Goal: Check status: Check status

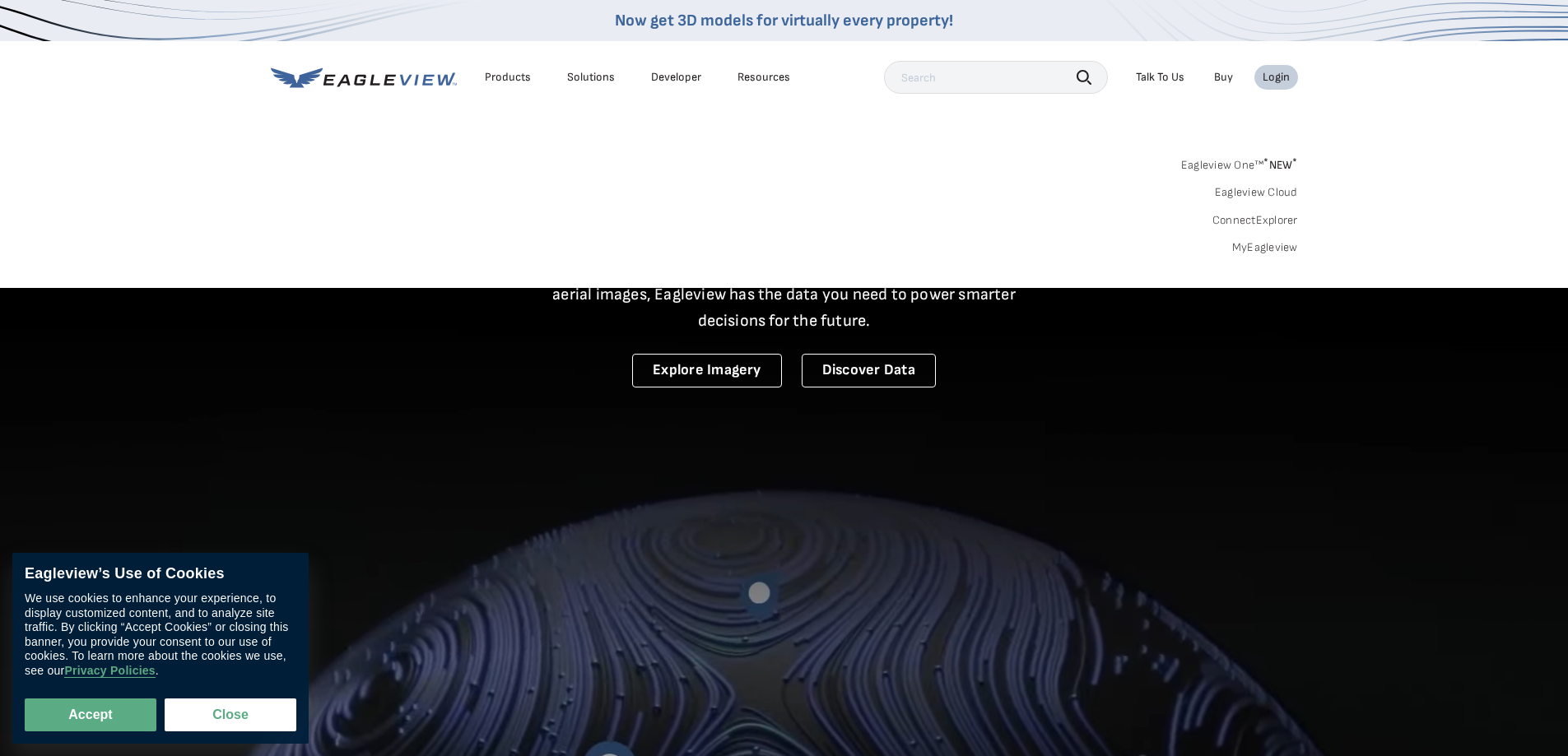
click at [1277, 75] on div "Login" at bounding box center [1276, 77] width 27 height 15
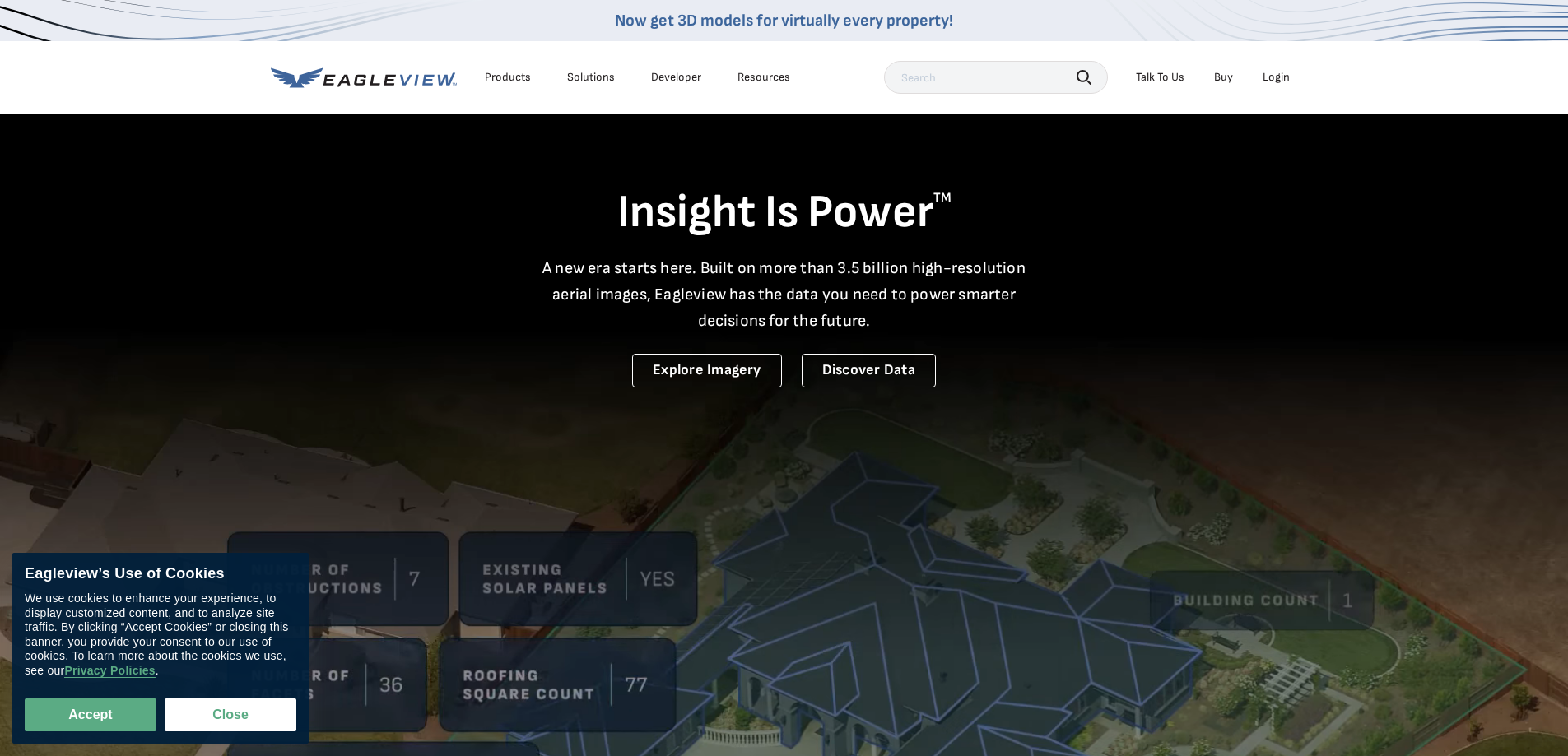
click at [1277, 75] on div "Login" at bounding box center [1276, 77] width 27 height 15
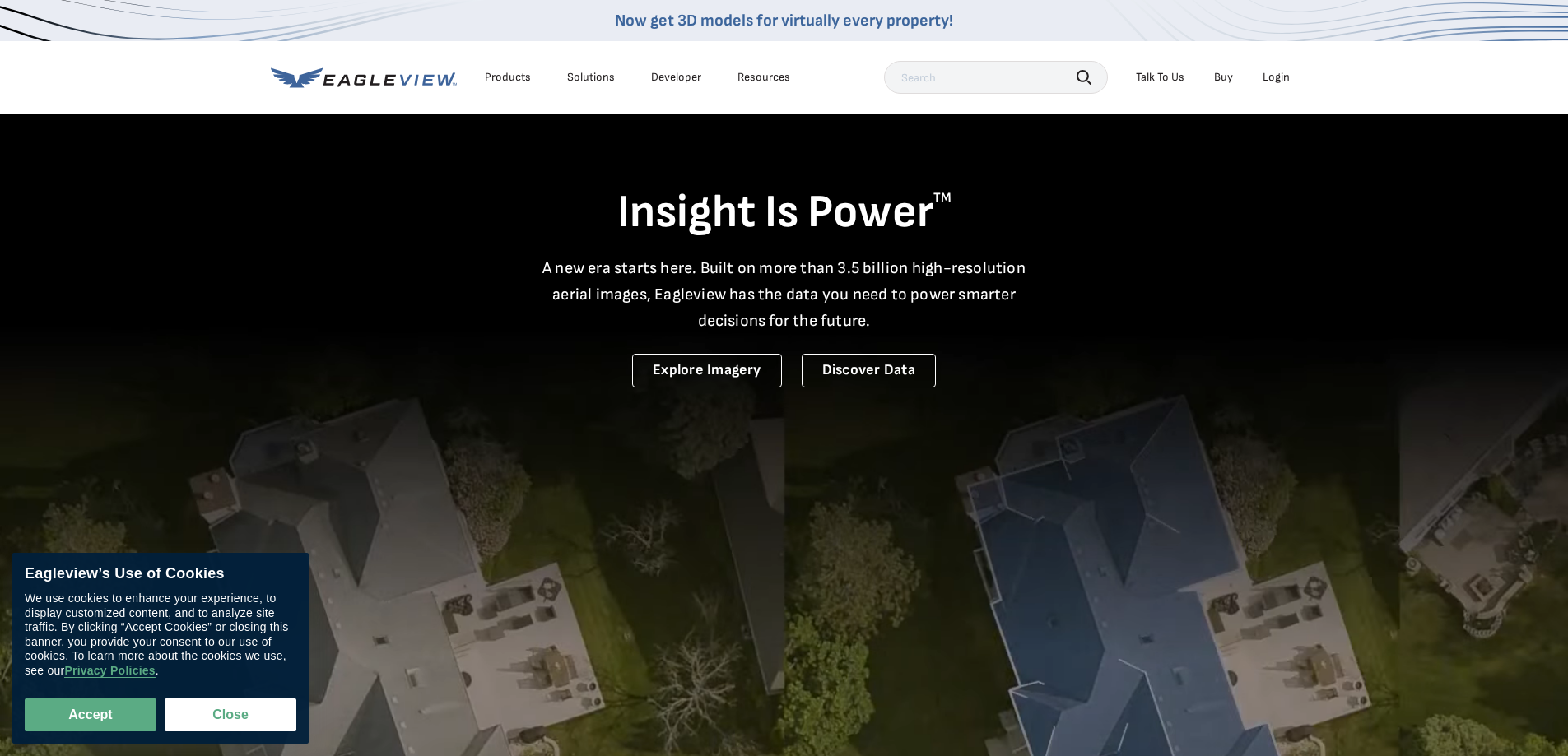
click at [1267, 83] on div "Login" at bounding box center [1276, 77] width 27 height 15
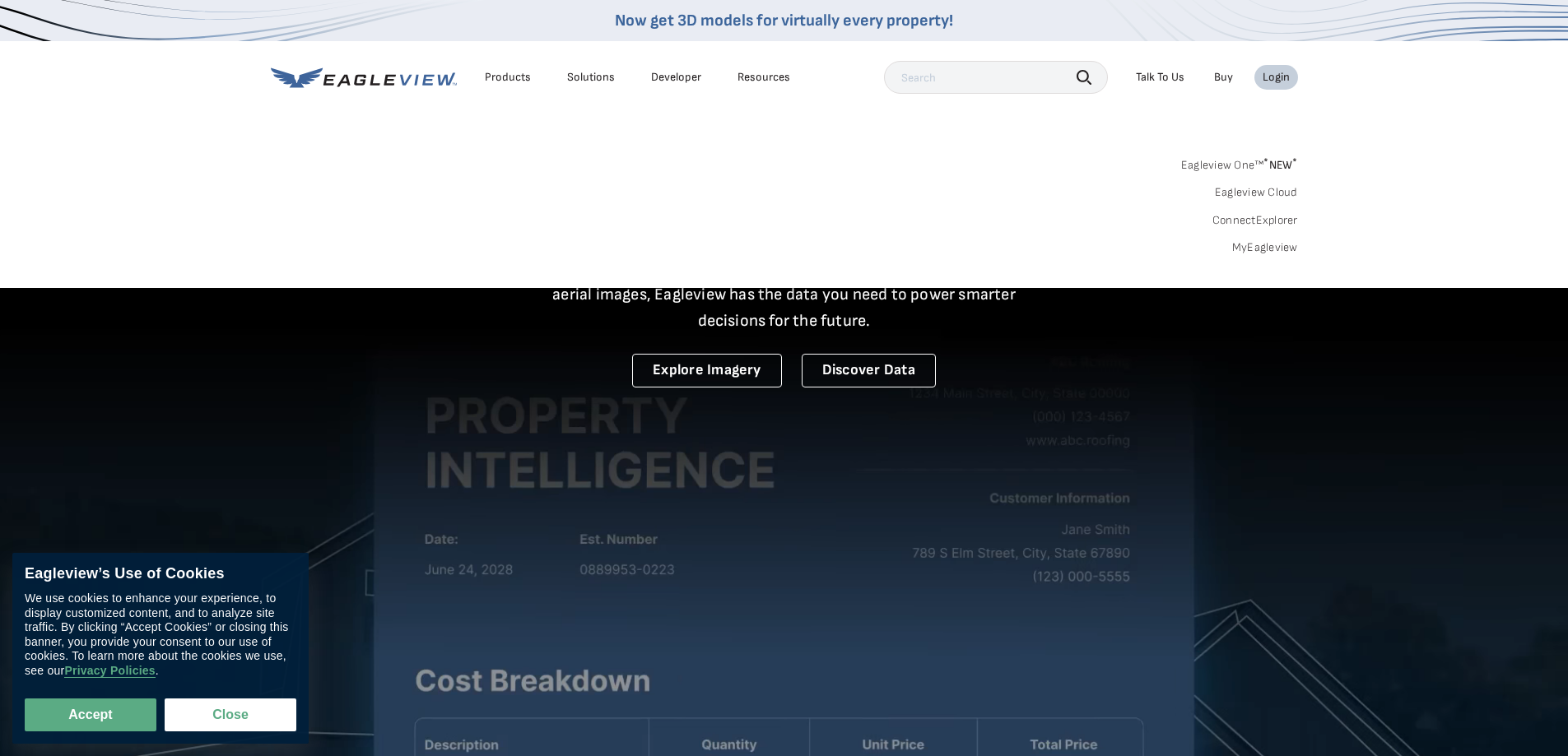
click at [1278, 244] on link "MyEagleview" at bounding box center [1264, 247] width 66 height 15
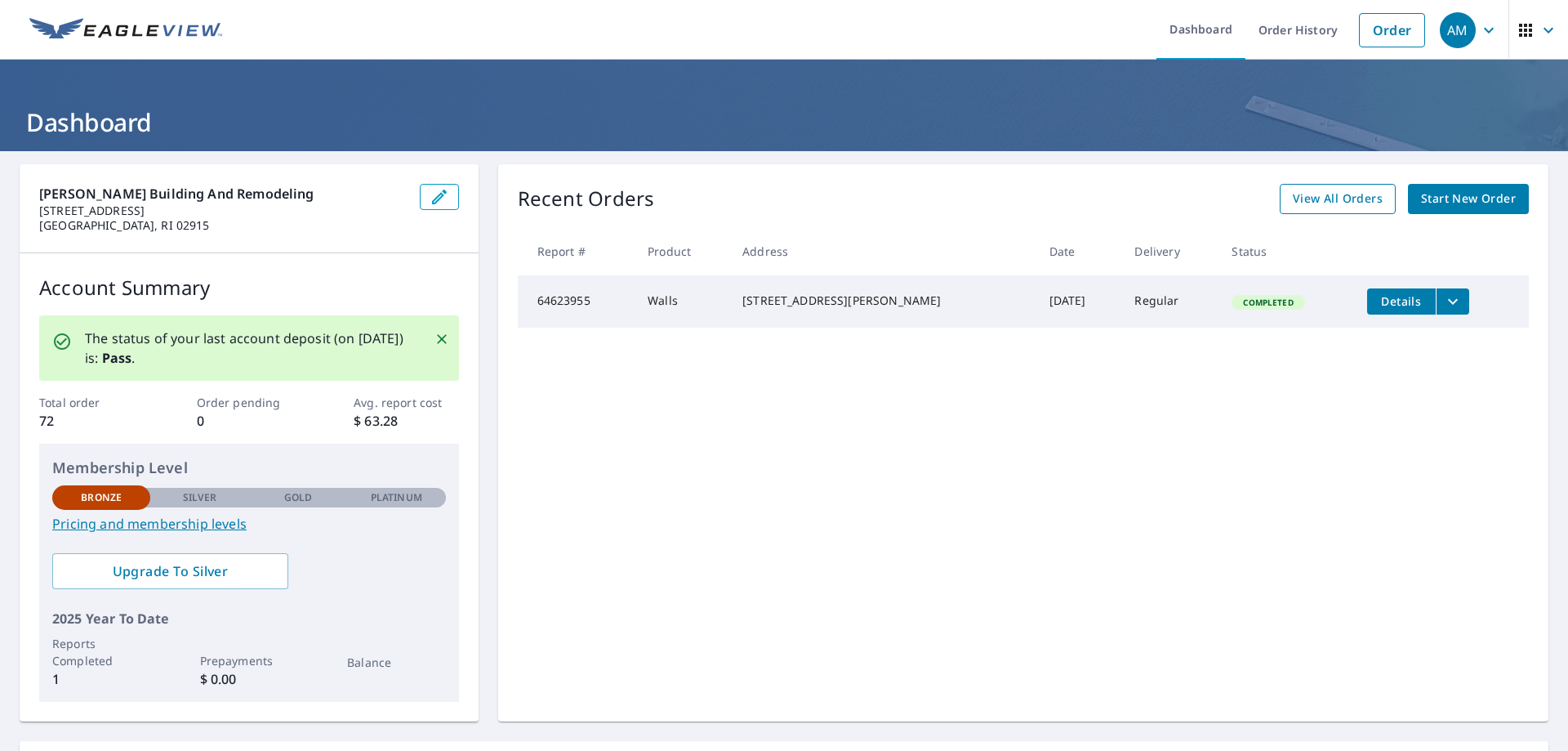
click at [1341, 200] on span "View All Orders" at bounding box center [1337, 199] width 90 height 21
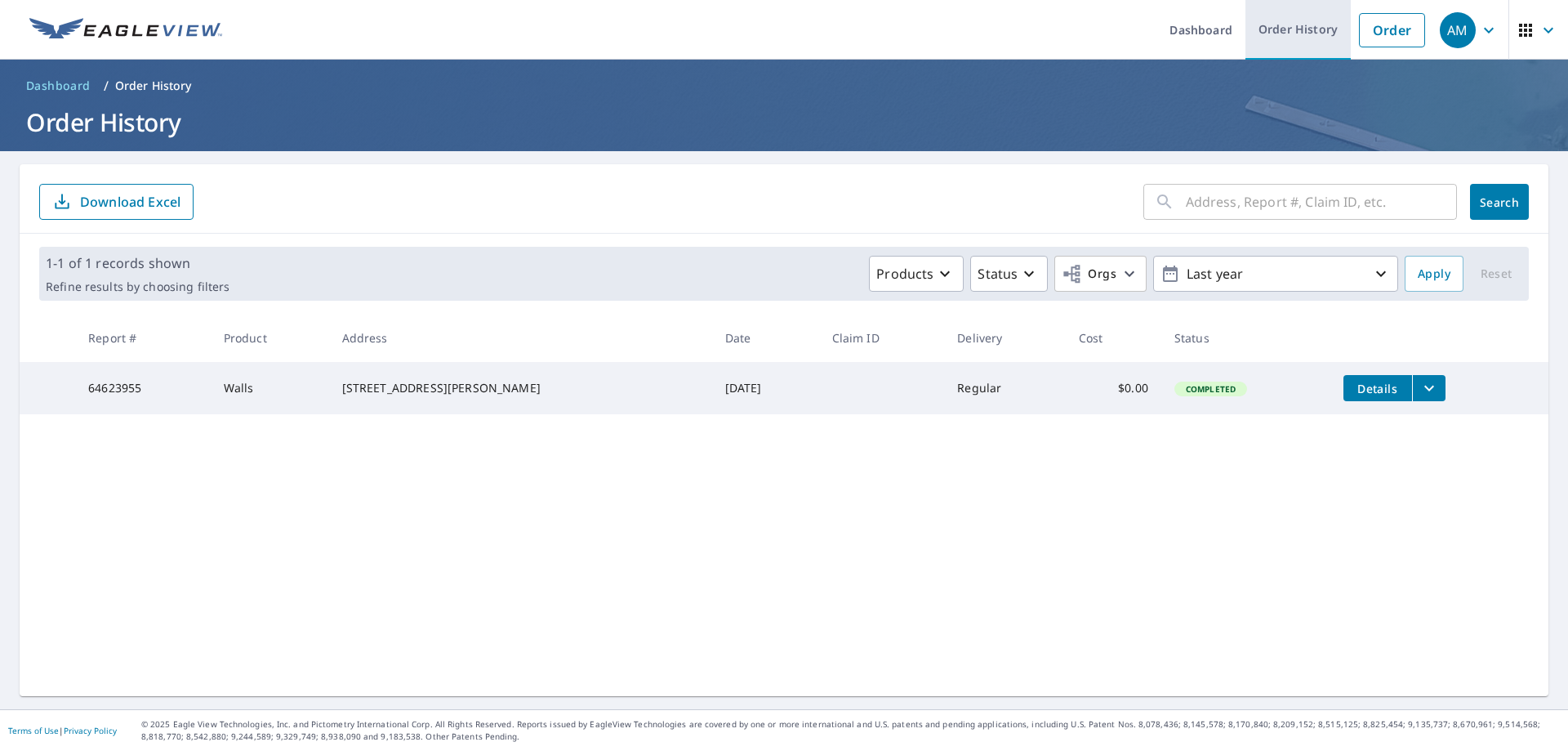
click at [1291, 19] on link "Order History" at bounding box center [1299, 30] width 105 height 59
click at [1316, 31] on link "Order History" at bounding box center [1299, 30] width 105 height 59
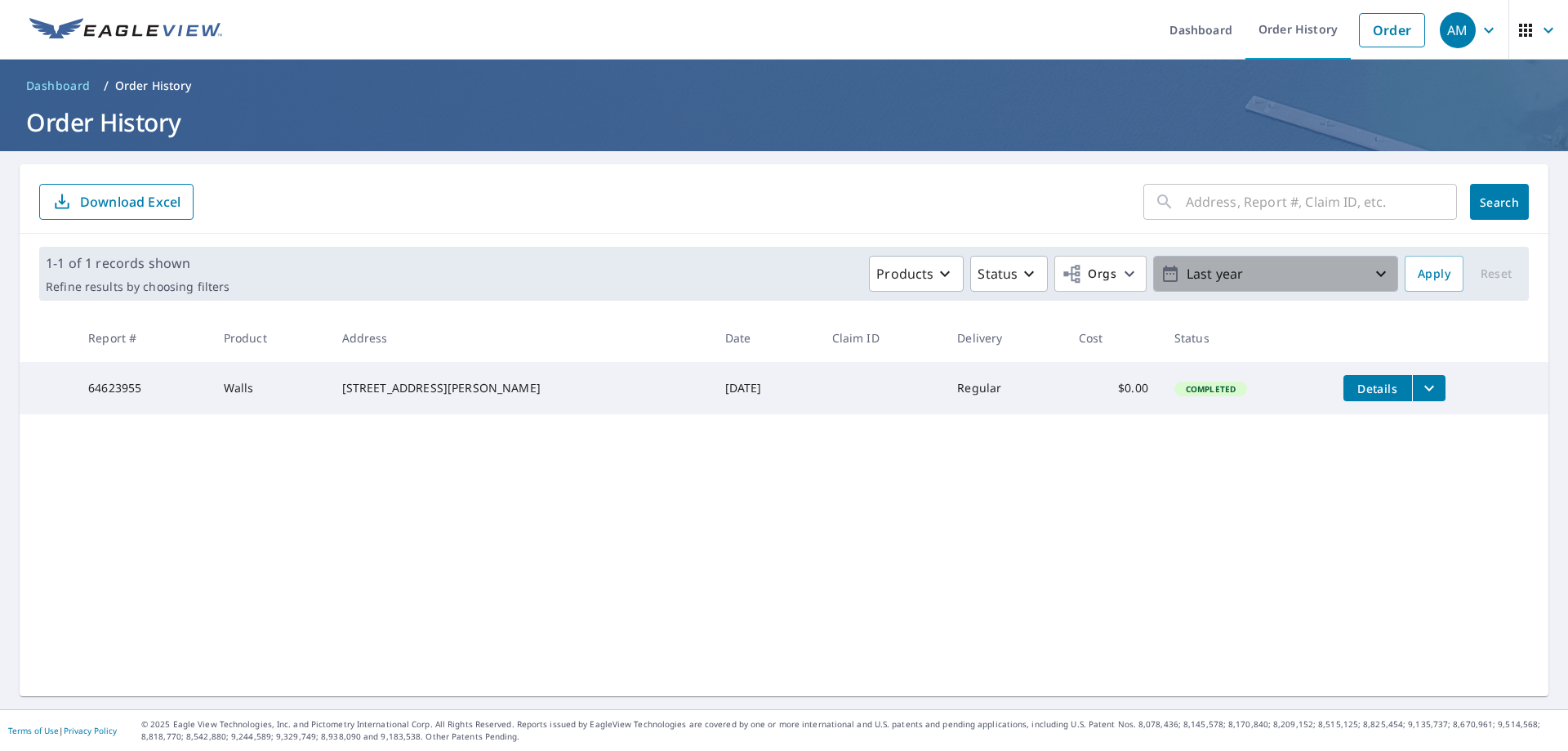
click at [1168, 287] on span "Last year" at bounding box center [1276, 274] width 231 height 29
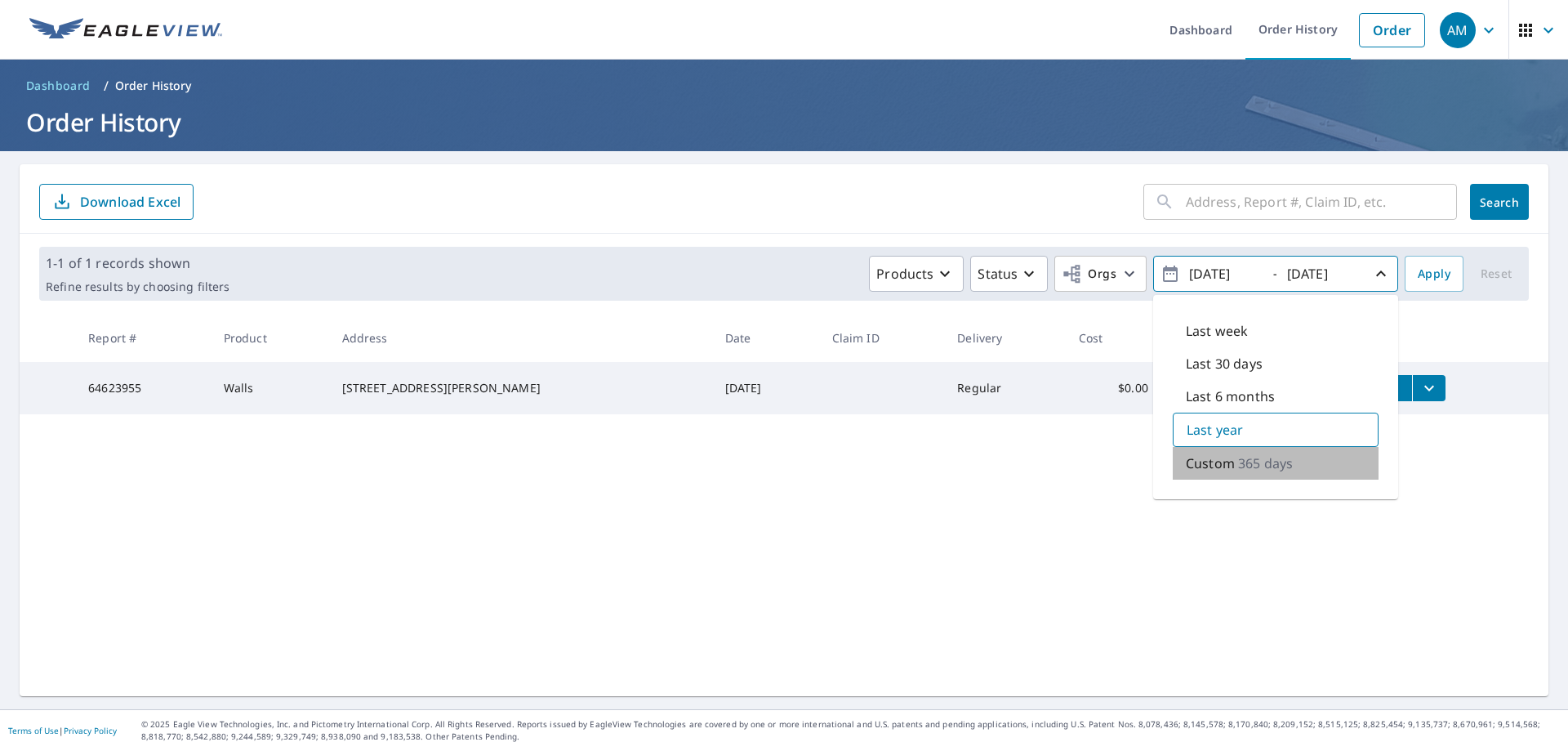
click at [1231, 475] on div "Custom 365 days" at bounding box center [1276, 463] width 206 height 33
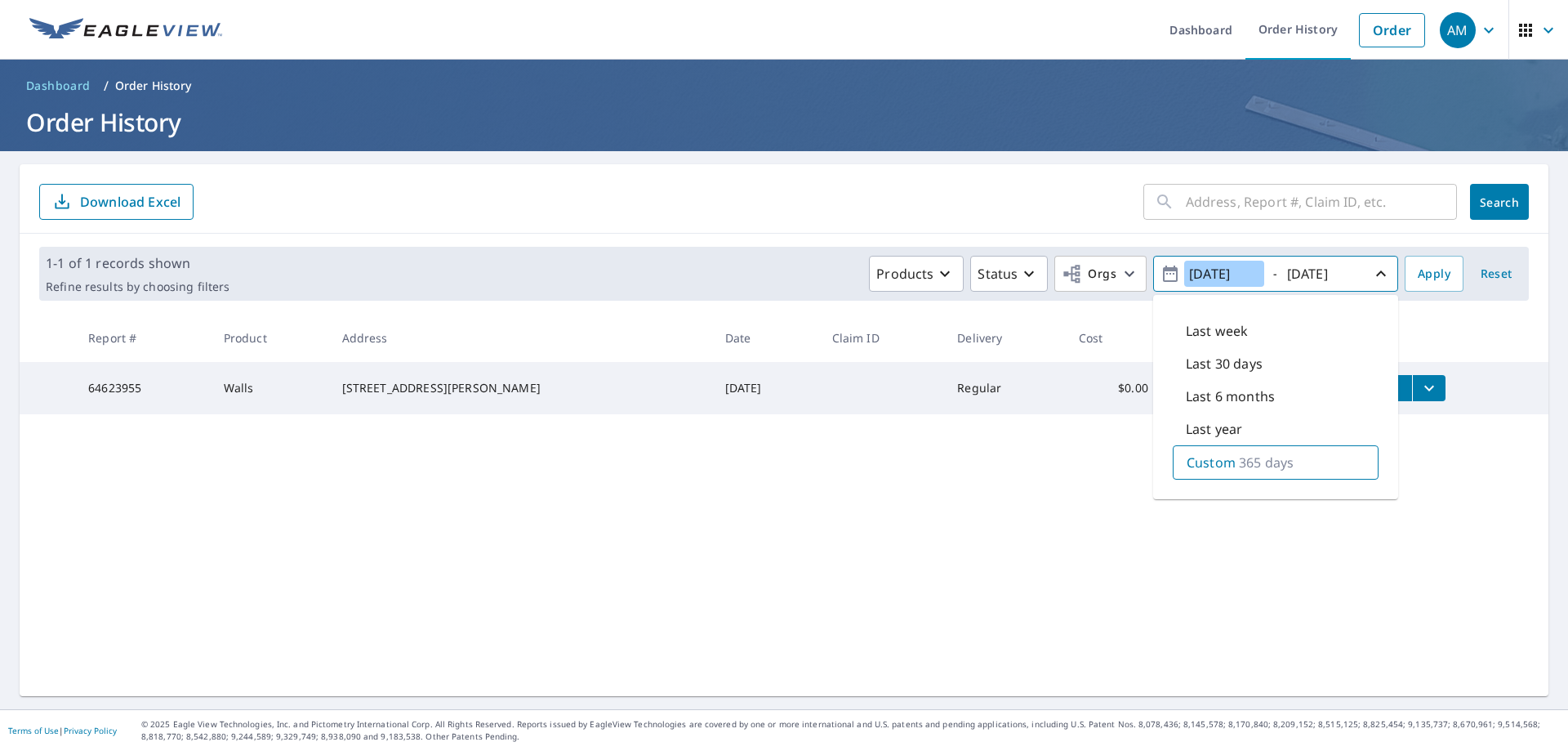
click at [1208, 280] on input "[DATE]" at bounding box center [1224, 274] width 80 height 26
type input "[DATE]"
click at [1420, 269] on span "Apply" at bounding box center [1435, 274] width 33 height 21
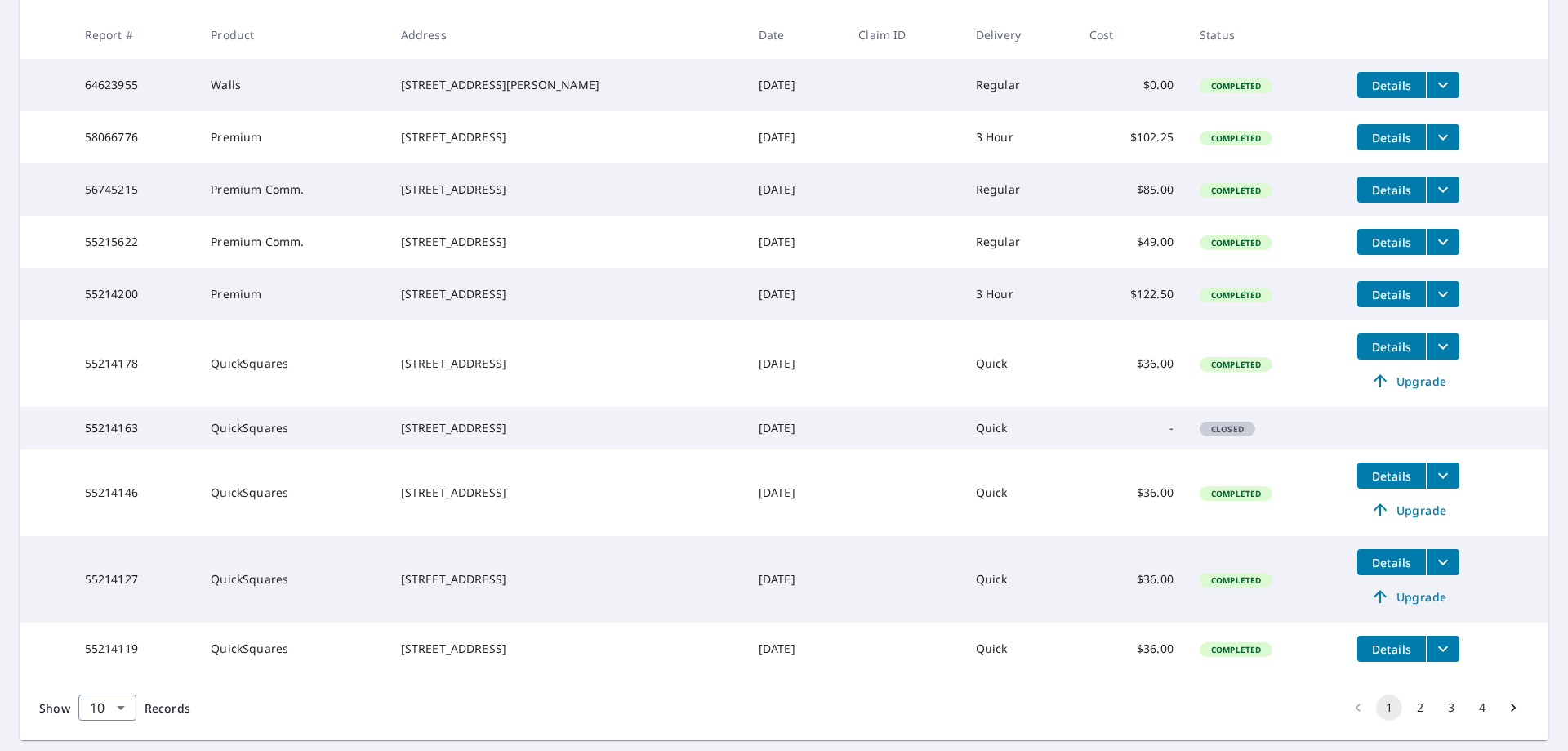
scroll to position [403, 0]
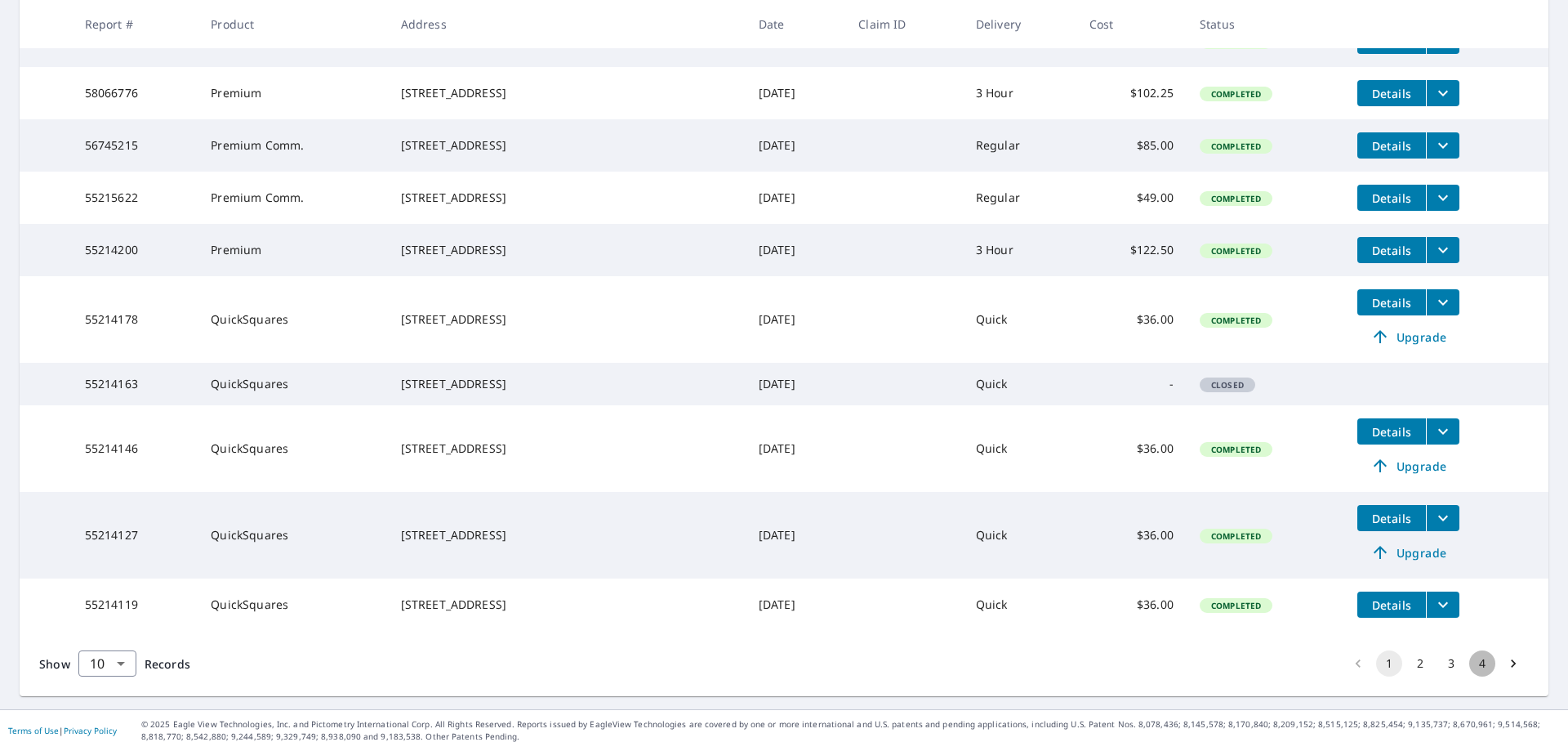
click at [1469, 664] on button "4" at bounding box center [1482, 664] width 26 height 26
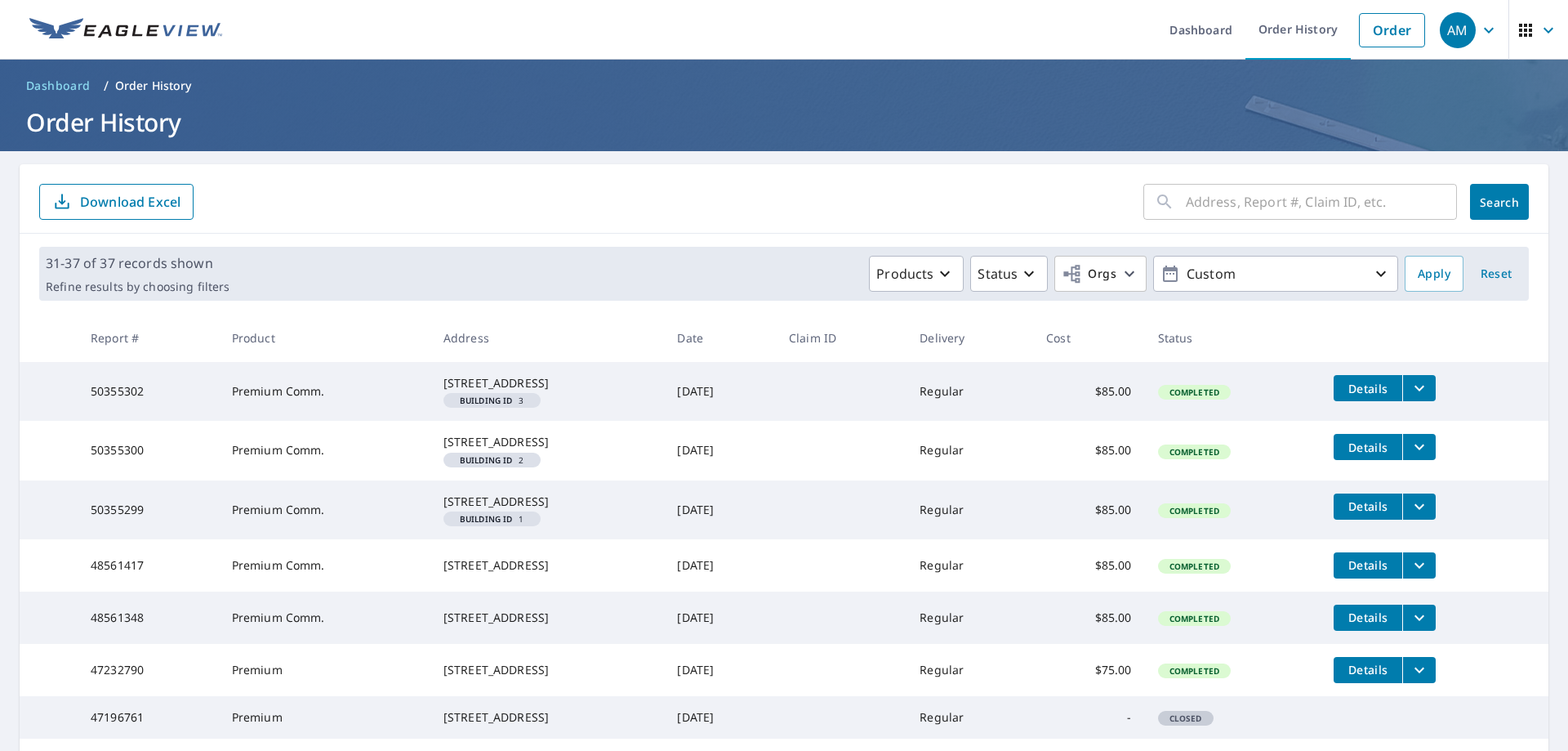
scroll to position [82, 0]
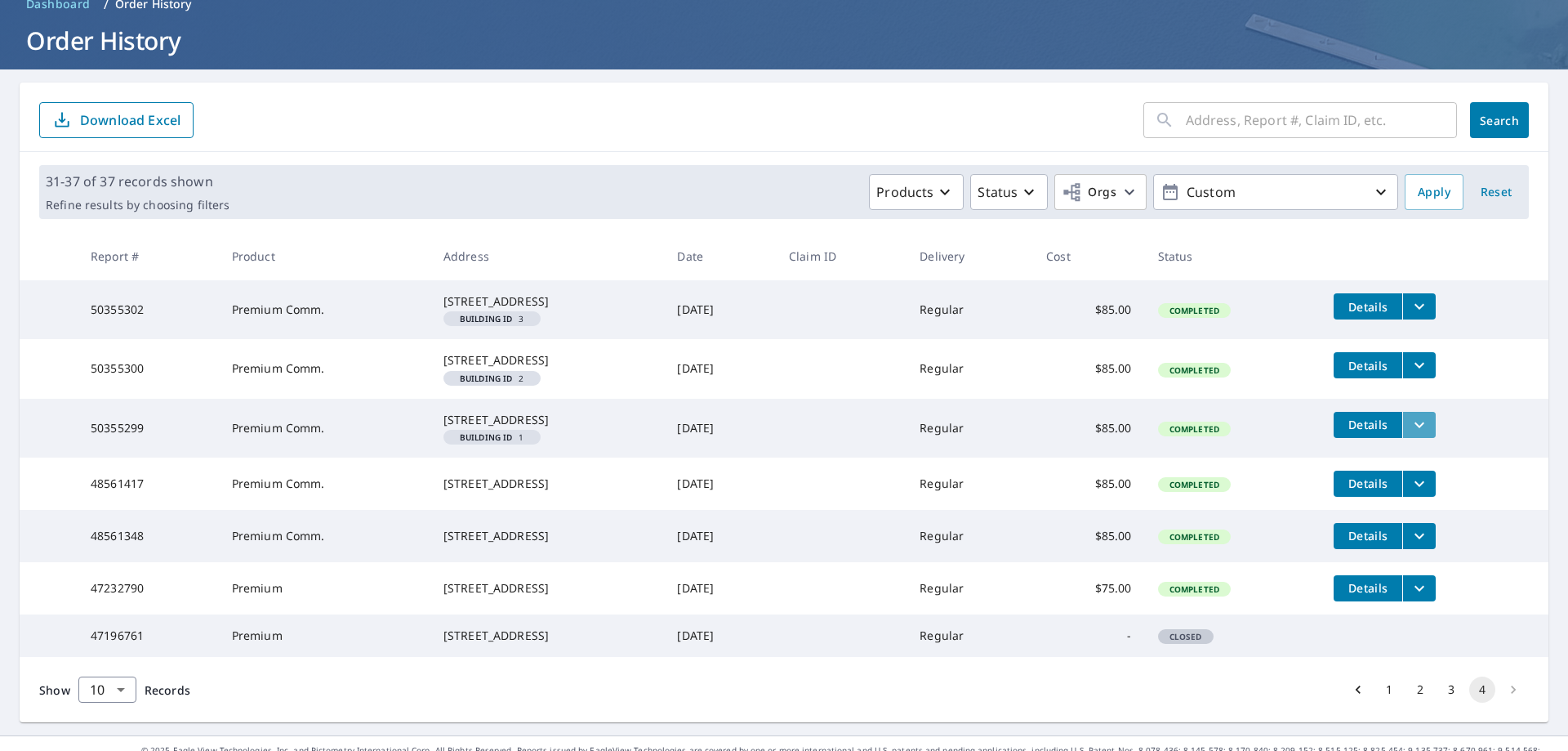
click at [1430, 434] on icon "filesDropdownBtn-50355299" at bounding box center [1420, 425] width 20 height 20
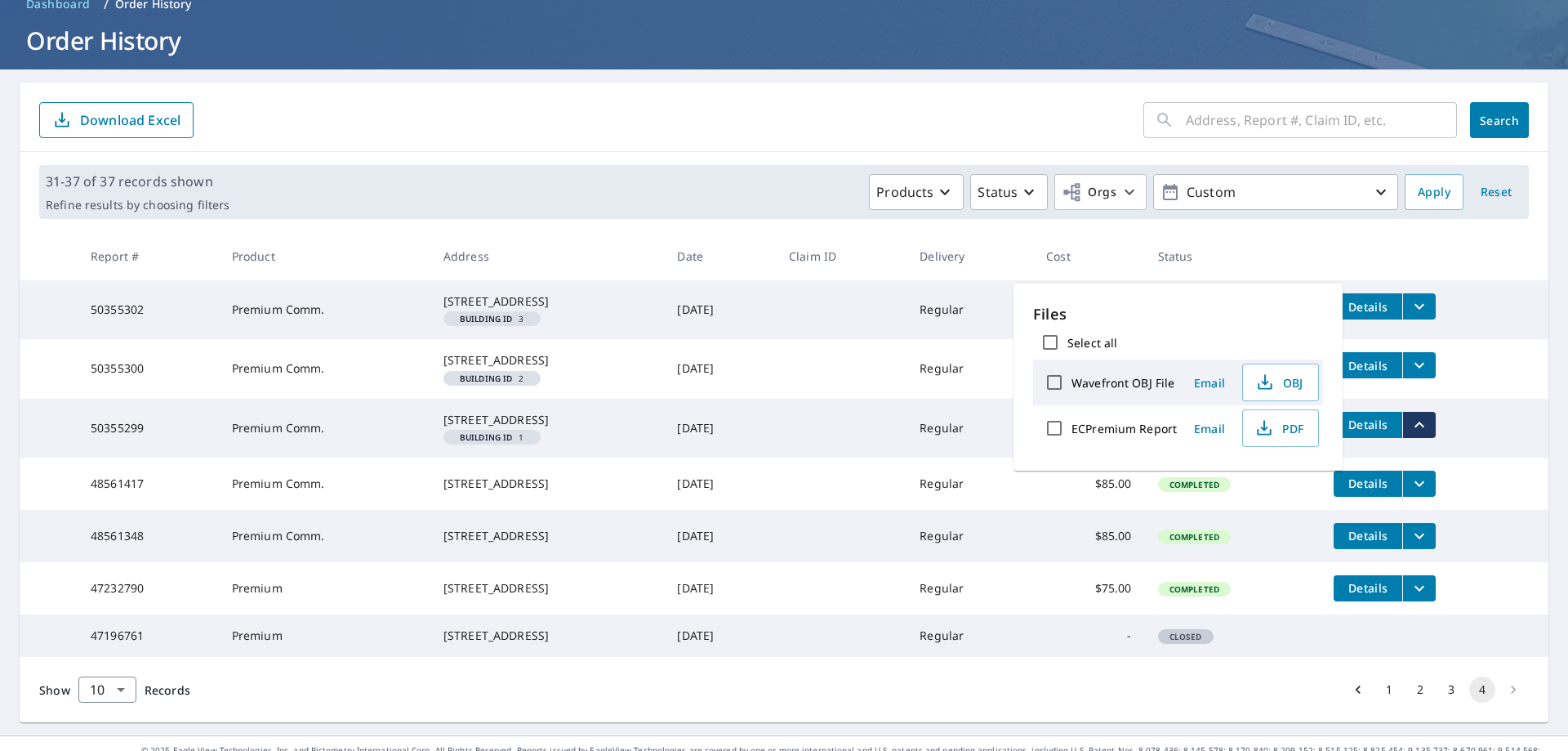
click at [1045, 92] on div "​ Search Download Excel" at bounding box center [784, 117] width 1529 height 69
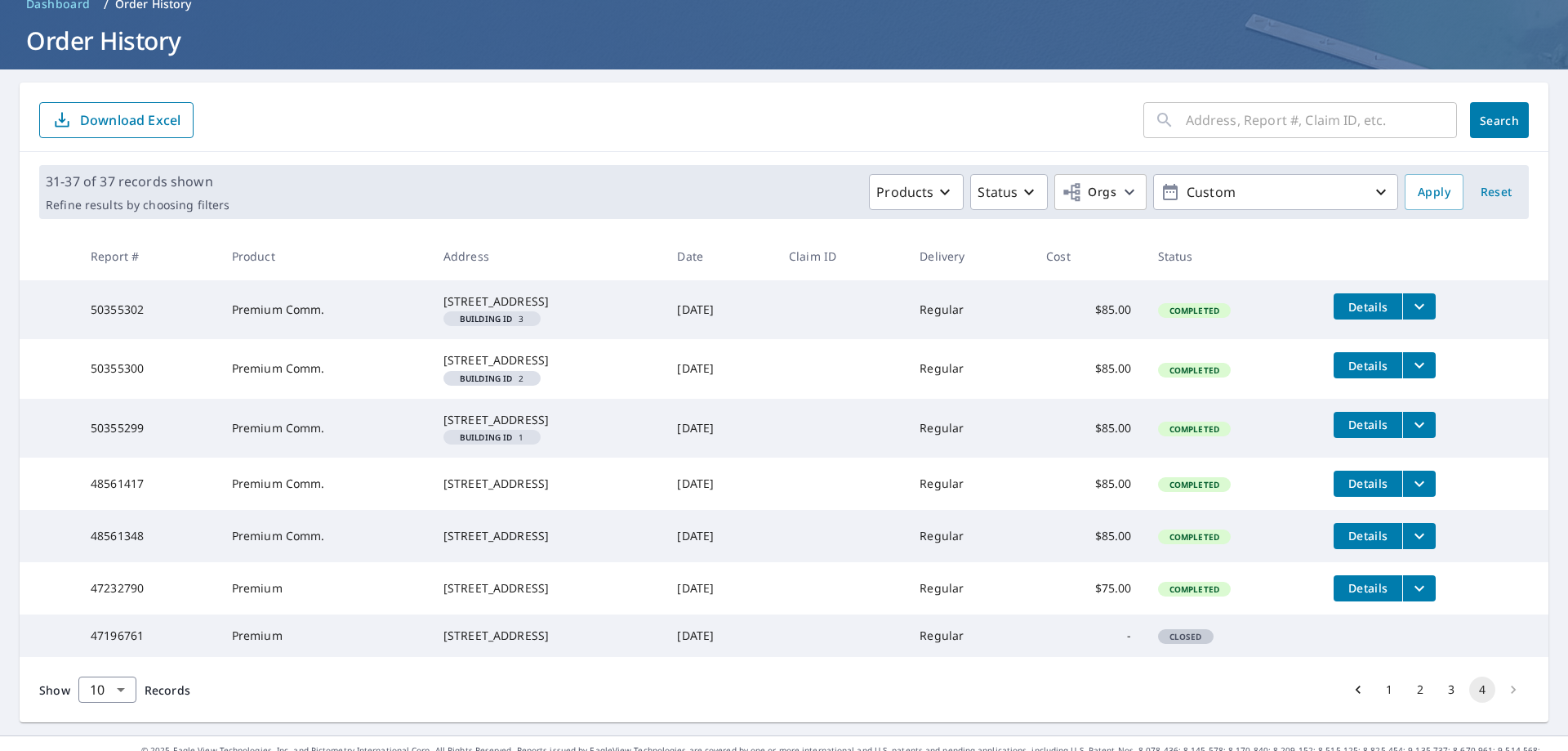
click at [1392, 432] on span "Details" at bounding box center [1368, 425] width 49 height 16
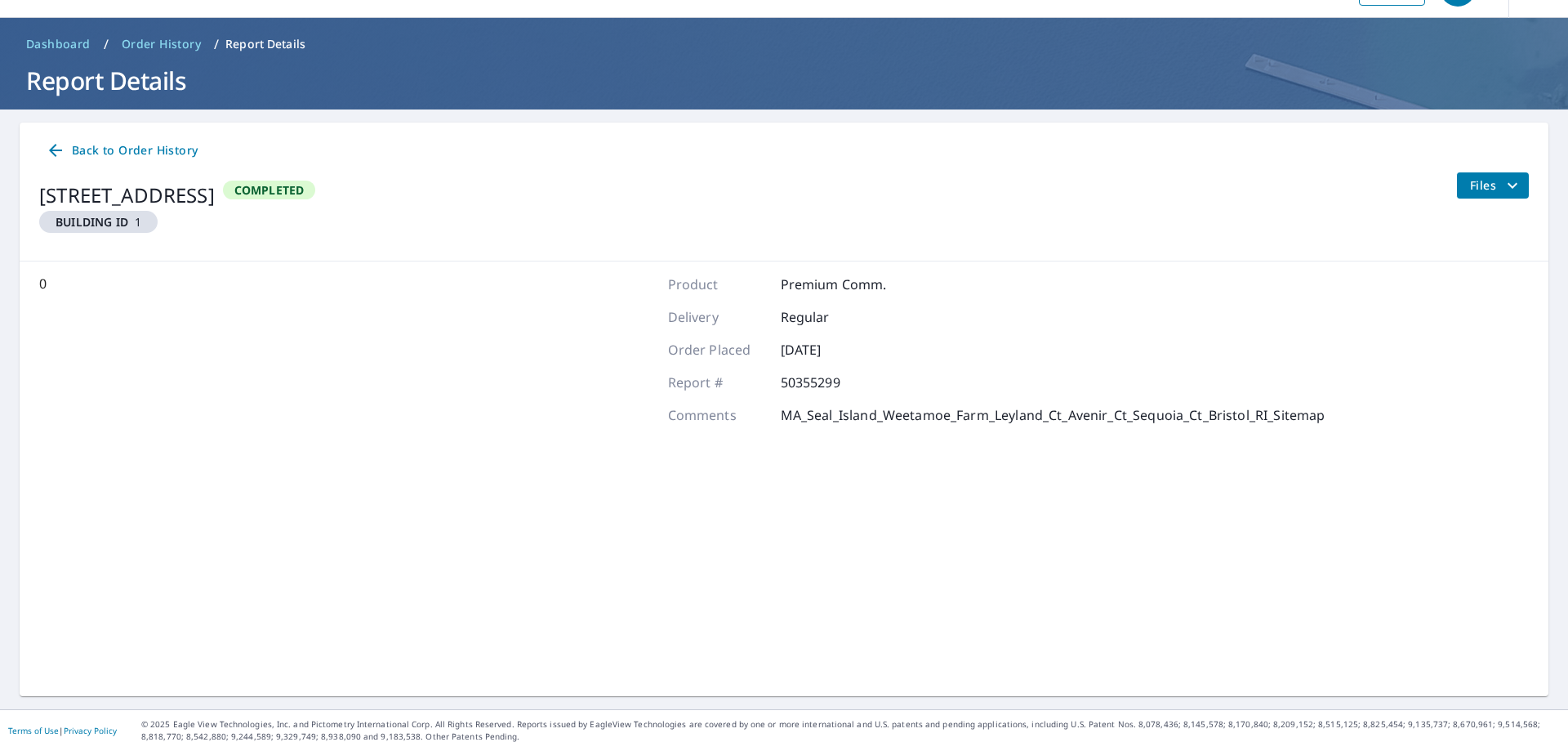
scroll to position [42, 0]
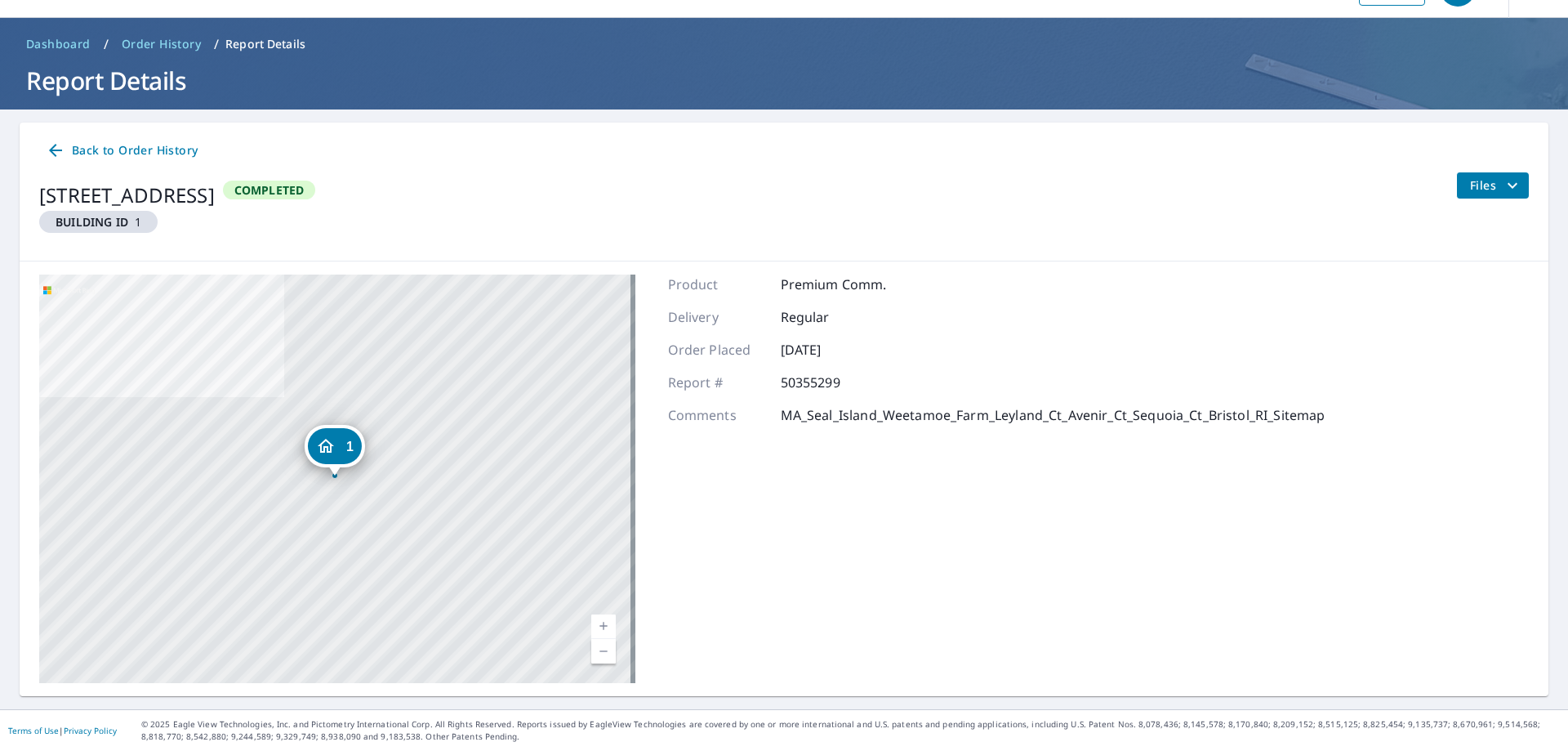
click at [1488, 184] on span "Files" at bounding box center [1495, 185] width 52 height 20
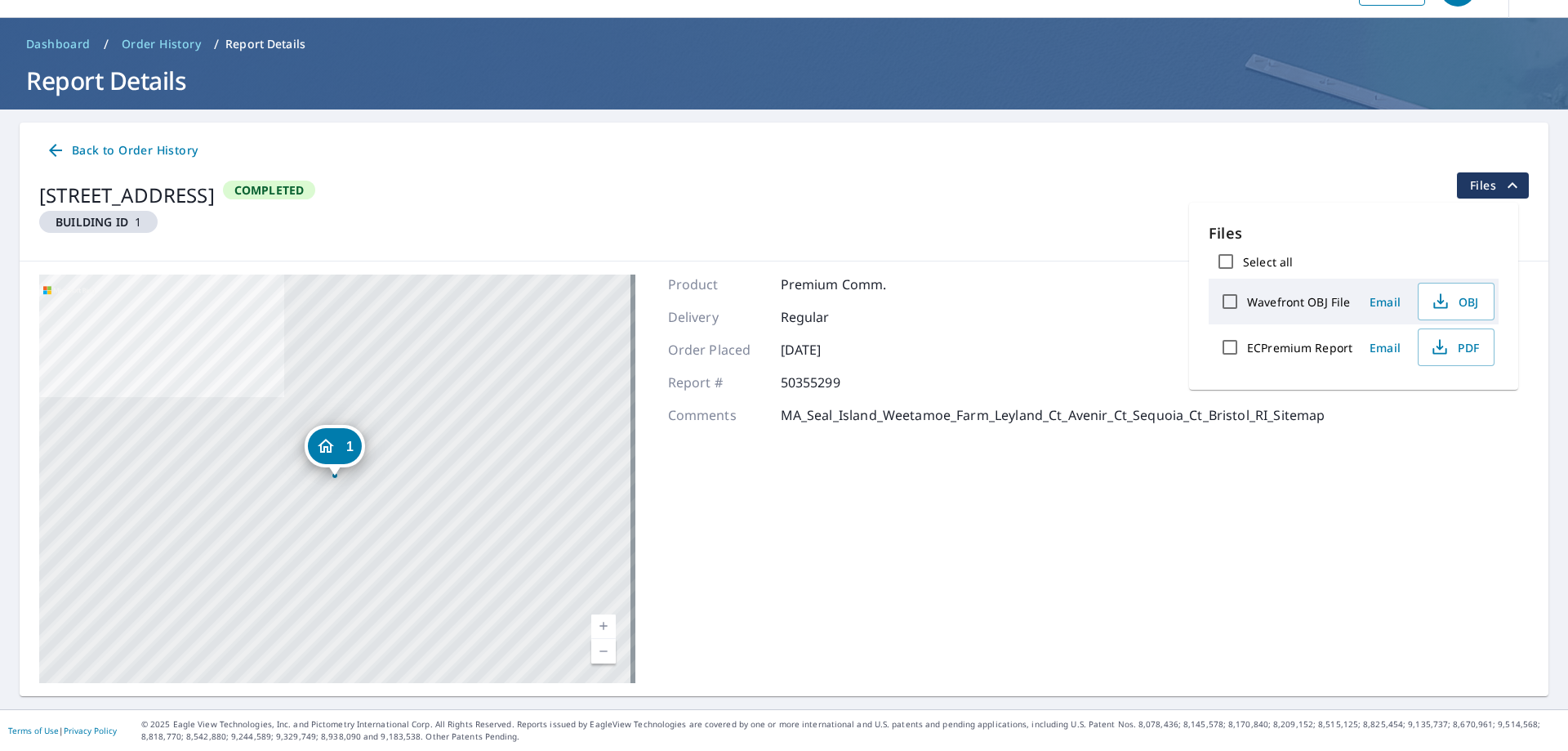
click at [1356, 181] on div "[STREET_ADDRESS] Building ID 1 Completed Files" at bounding box center [784, 209] width 1490 height 75
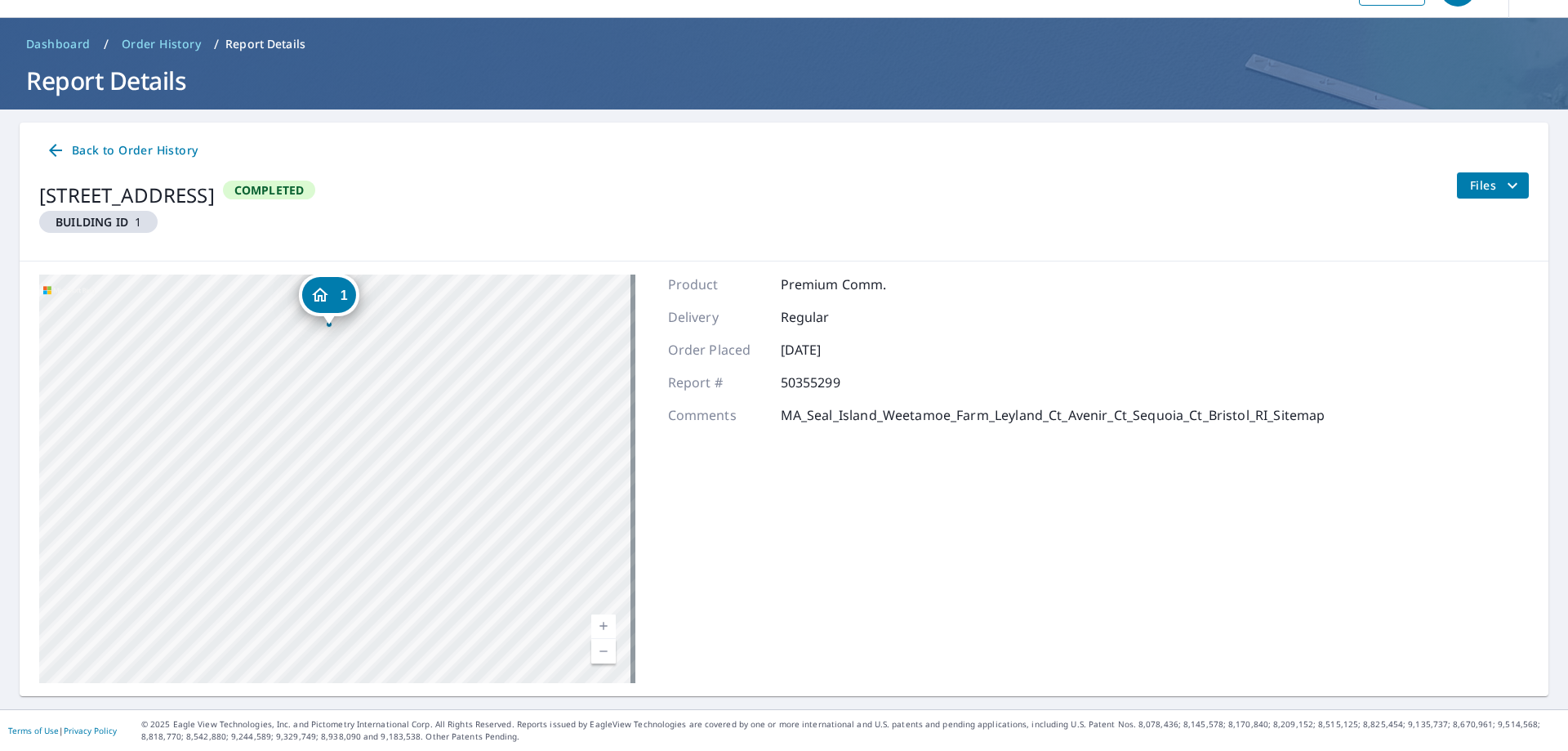
drag, startPoint x: 400, startPoint y: 532, endPoint x: 587, endPoint y: 511, distance: 188.2
click at [587, 511] on div "[STREET_ADDRESS]" at bounding box center [338, 479] width 597 height 409
drag, startPoint x: 419, startPoint y: 338, endPoint x: 434, endPoint y: 385, distance: 49.3
click at [434, 385] on div "[STREET_ADDRESS]" at bounding box center [338, 479] width 597 height 409
drag, startPoint x: 390, startPoint y: 619, endPoint x: 437, endPoint y: 472, distance: 154.3
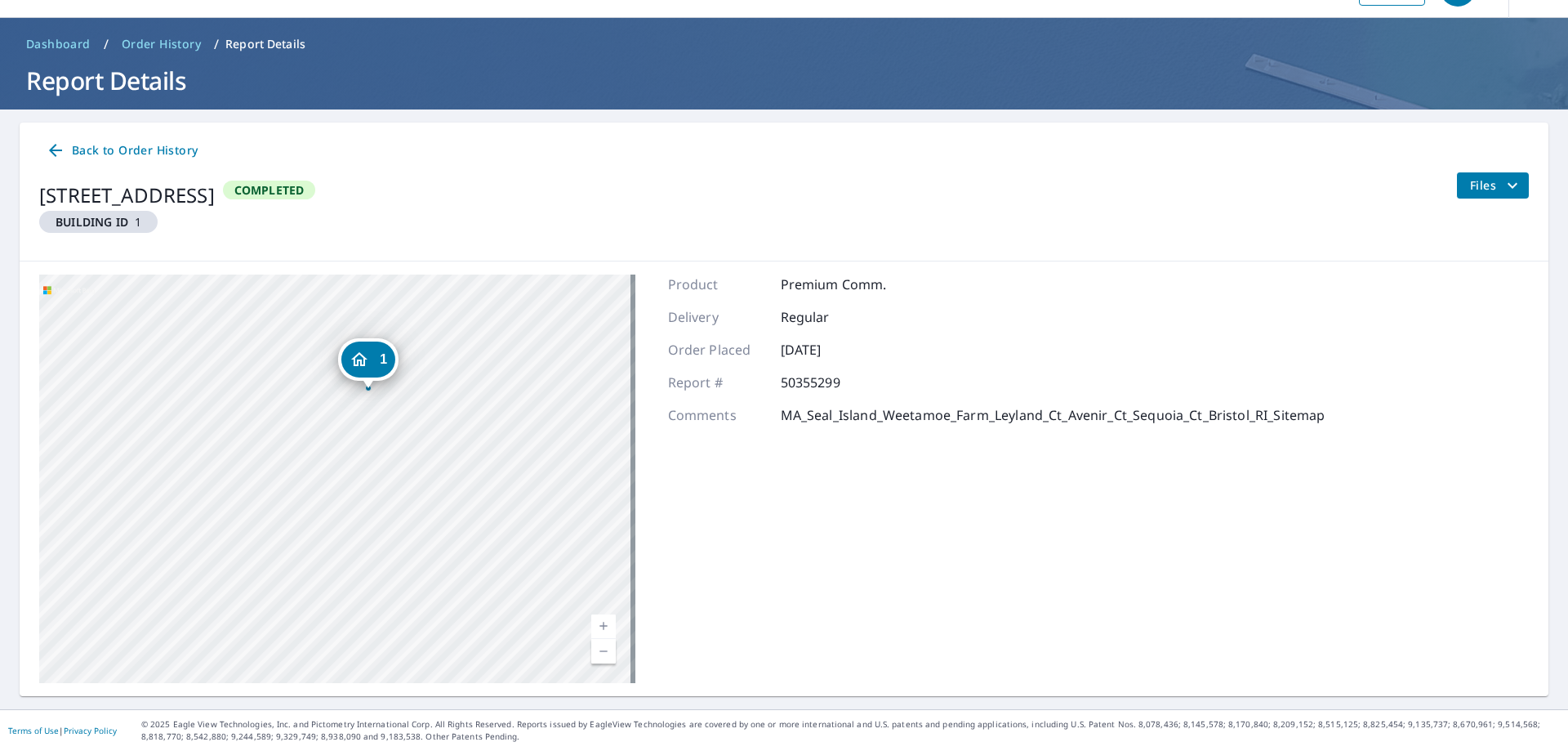
click at [437, 472] on div "[STREET_ADDRESS]" at bounding box center [338, 479] width 597 height 409
drag, startPoint x: 377, startPoint y: 540, endPoint x: 761, endPoint y: 494, distance: 386.7
click at [761, 494] on div "[STREET_ADDRESS] Aerial Road A standard road map Aerial A detailed look from ab…" at bounding box center [784, 478] width 1529 height 434
drag, startPoint x: 507, startPoint y: 533, endPoint x: 611, endPoint y: 444, distance: 136.9
click at [611, 444] on div "[STREET_ADDRESS]" at bounding box center [338, 479] width 597 height 409
